Goal: Task Accomplishment & Management: Use online tool/utility

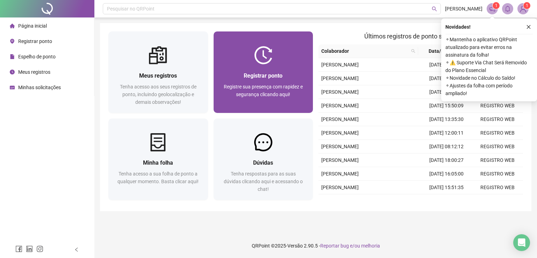
click at [245, 82] on div "Registrar ponto Registre sua presença com rapidez e segurança clicando aqui!" at bounding box center [263, 88] width 83 height 35
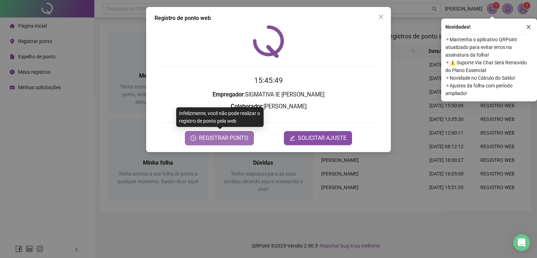
click at [223, 143] on button "REGISTRAR PONTO" at bounding box center [219, 138] width 69 height 14
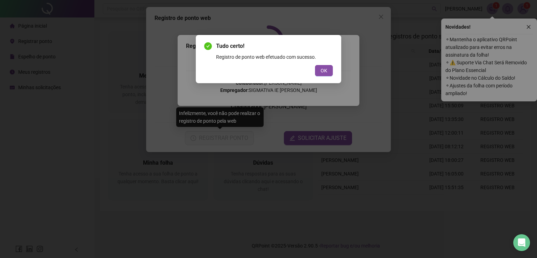
click at [328, 67] on button "OK" at bounding box center [324, 70] width 18 height 11
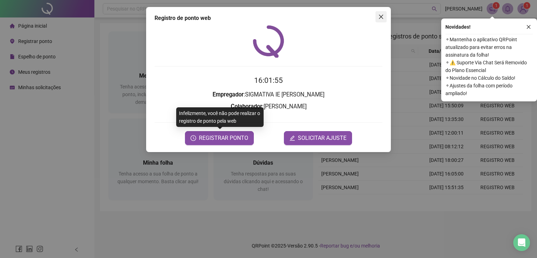
click at [383, 16] on icon "close" at bounding box center [382, 17] width 6 height 6
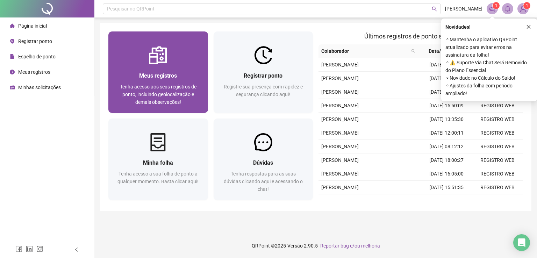
click at [159, 91] on span "Tenha acesso aos seus registros de ponto, incluindo geolocalização e demais obs…" at bounding box center [158, 94] width 77 height 21
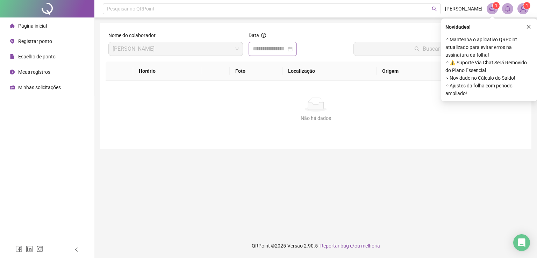
click at [293, 48] on div at bounding box center [273, 49] width 40 height 8
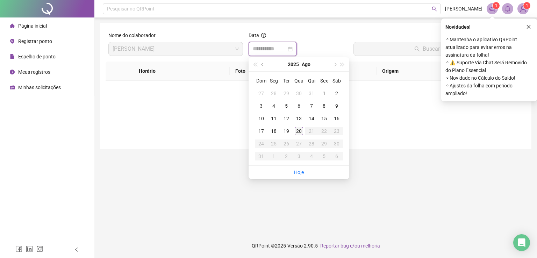
type input "**********"
drag, startPoint x: 299, startPoint y: 131, endPoint x: 302, endPoint y: 119, distance: 12.0
click at [299, 131] on div "20" at bounding box center [299, 131] width 8 height 8
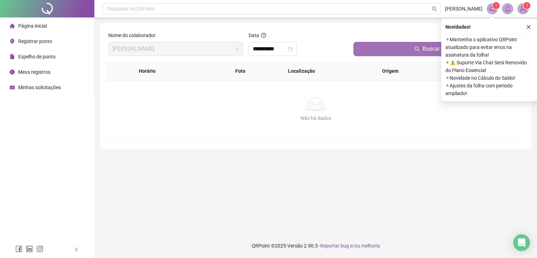
click at [370, 56] on div "Buscar registros" at bounding box center [438, 46] width 175 height 30
click at [370, 54] on button "Buscar registros" at bounding box center [439, 49] width 170 height 14
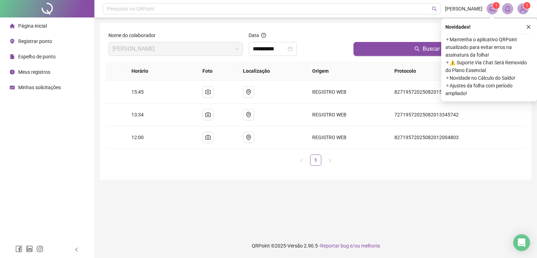
click at [23, 42] on span "Registrar ponto" at bounding box center [35, 41] width 34 height 6
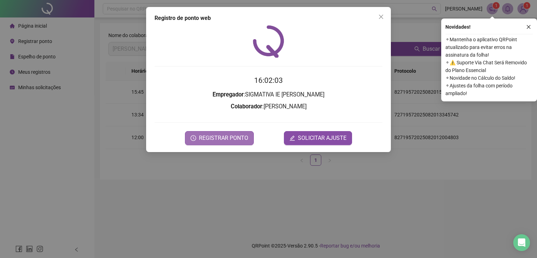
click at [230, 142] on span "REGISTRAR PONTO" at bounding box center [223, 138] width 49 height 8
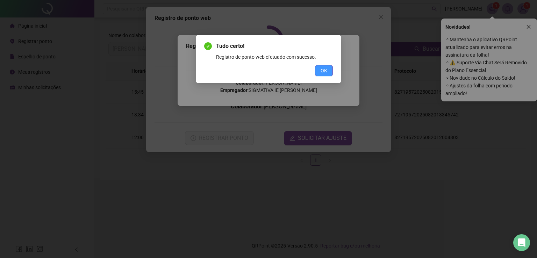
click at [325, 72] on span "OK" at bounding box center [324, 71] width 7 height 8
